Goal: Browse casually: Explore the website without a specific task or goal

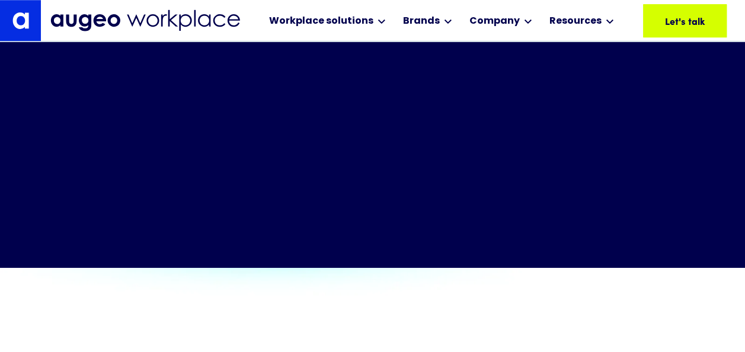
scroll to position [523, 0]
click at [629, 7] on div "Workplace solutions Employee Recognition & Rewards Channel Loyalty Sales Incent…" at bounding box center [388, 20] width 676 height 41
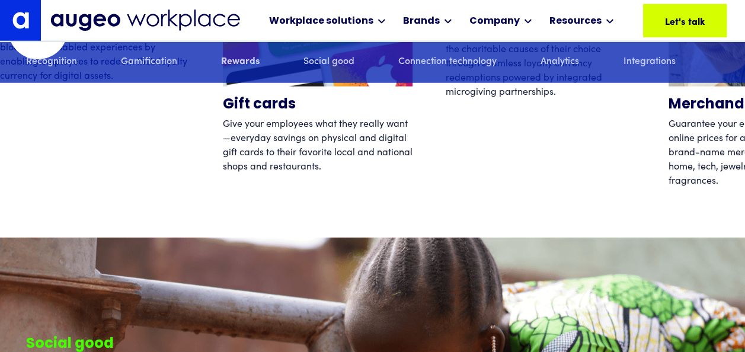
scroll to position [3855, 0]
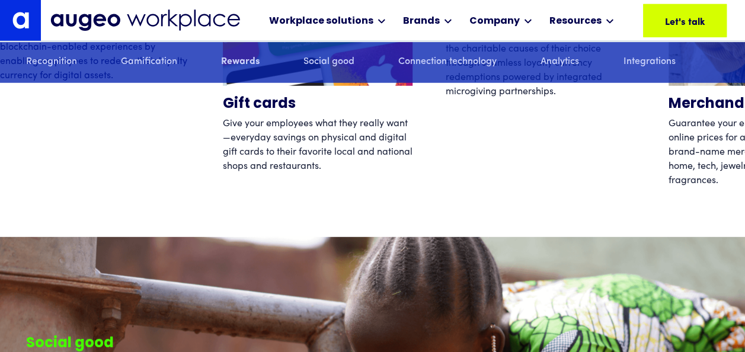
click at [112, 172] on div "Digital assets Capitalize on the surging demand for blockchain-enabled experien…" at bounding box center [95, 12] width 190 height 356
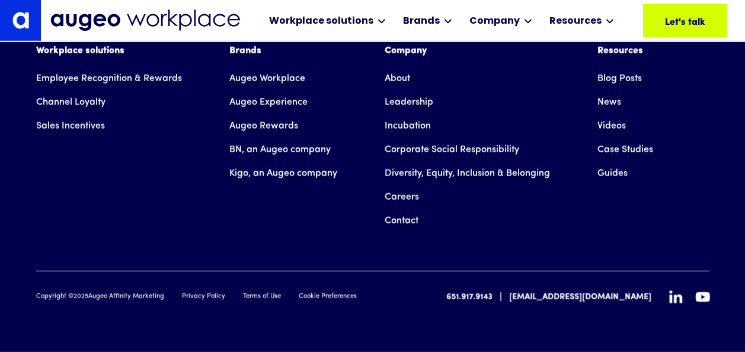
scroll to position [8317, 0]
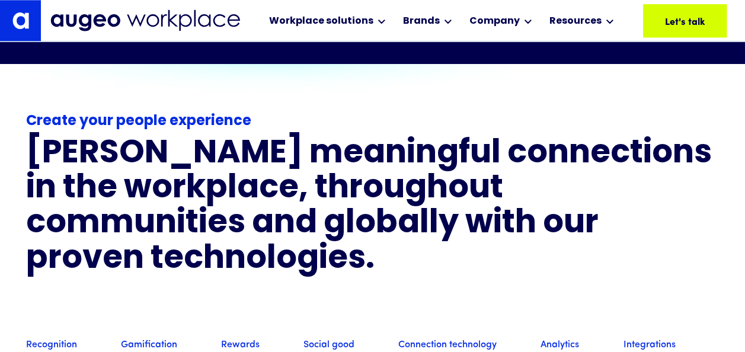
scroll to position [727, 0]
